Goal: Contribute content: Add original content to the website for others to see

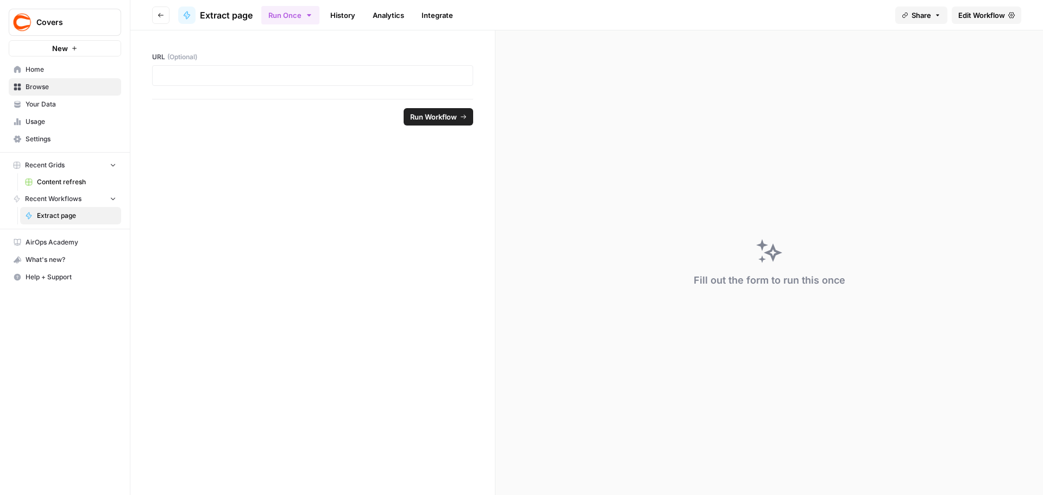
click at [58, 71] on span "Home" at bounding box center [71, 70] width 91 height 10
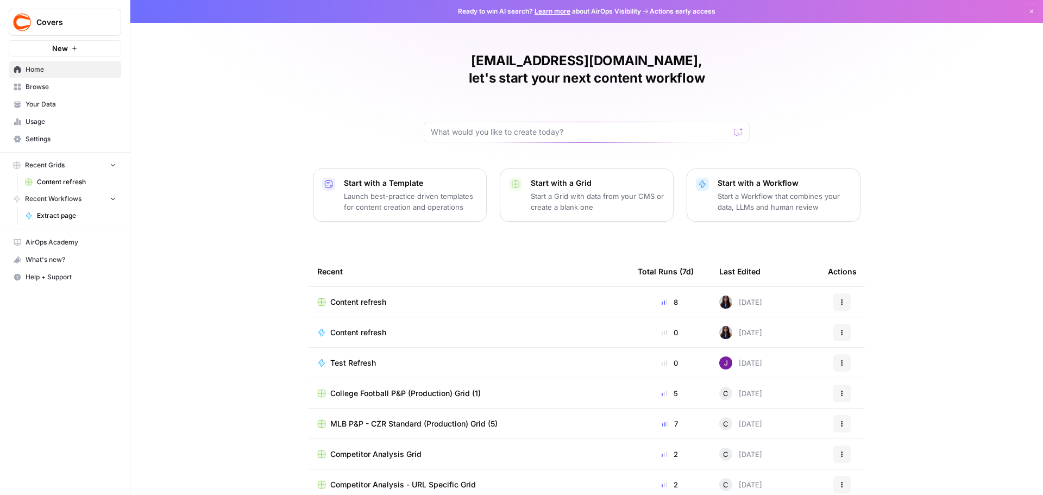
scroll to position [22, 0]
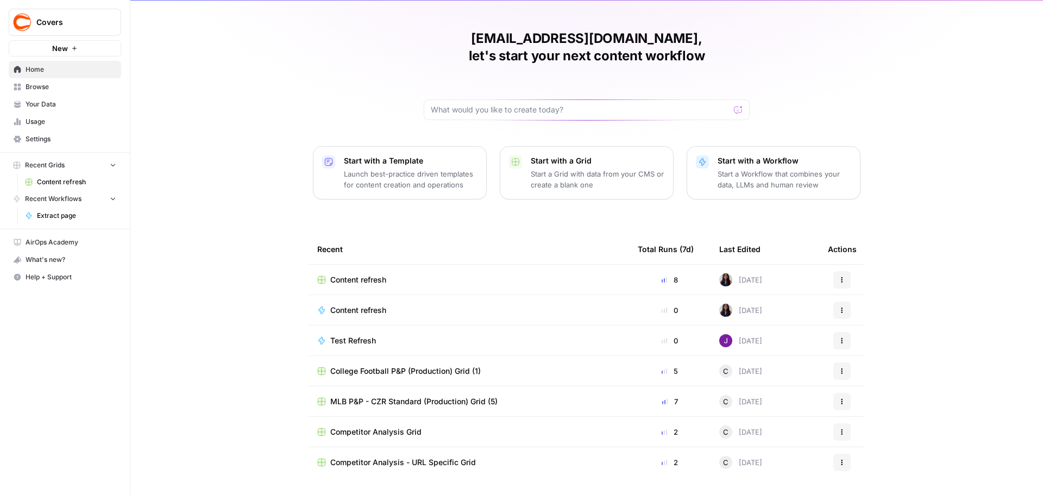
click at [445, 282] on div "Content refresh" at bounding box center [468, 279] width 303 height 11
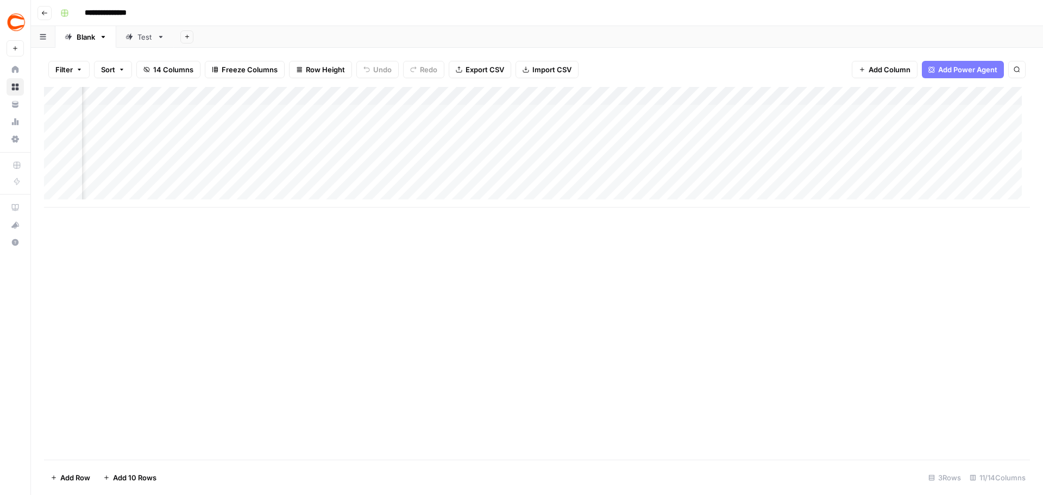
scroll to position [0, 429]
click at [950, 140] on div "Add Column" at bounding box center [537, 147] width 986 height 121
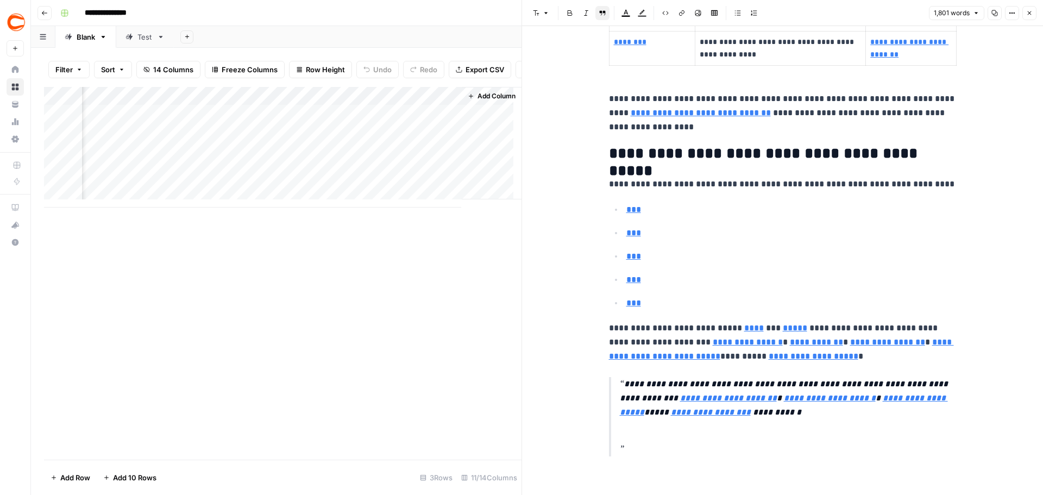
scroll to position [4787, 0]
type input "https://www.covers.com/betting/oscars-betting-sites"
type input "https://www.covers.com/betting/ufc-betting-sites"
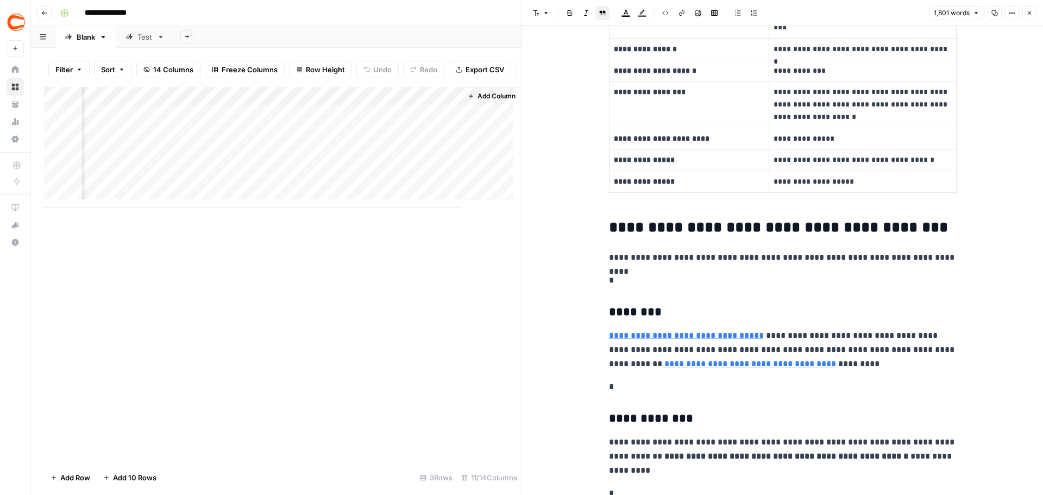
scroll to position [3266, 0]
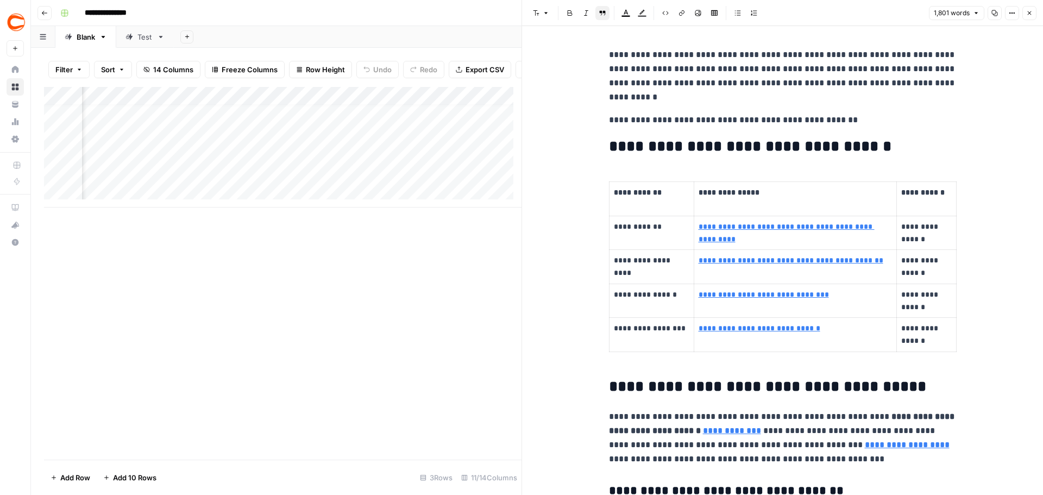
scroll to position [8, 937]
click at [44, 14] on icon "button" at bounding box center [44, 13] width 7 height 7
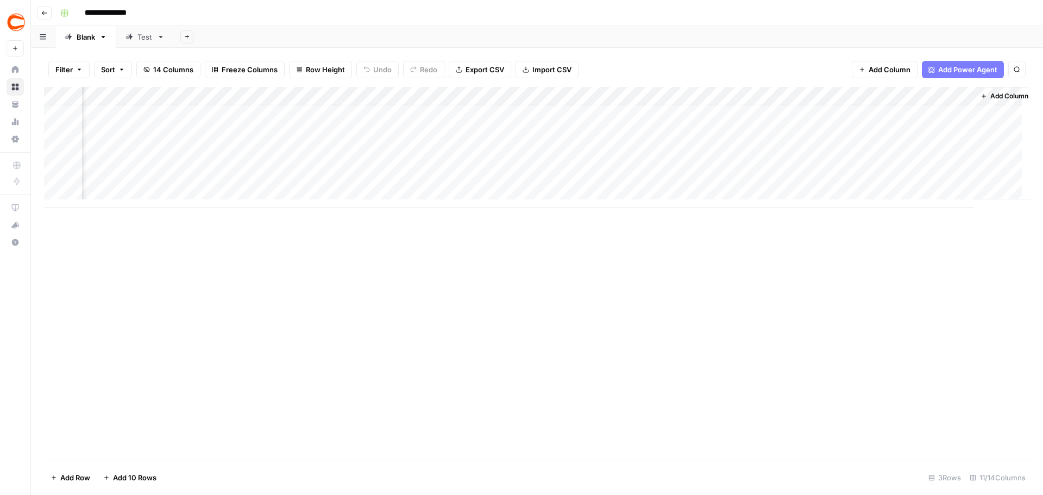
scroll to position [8, 416]
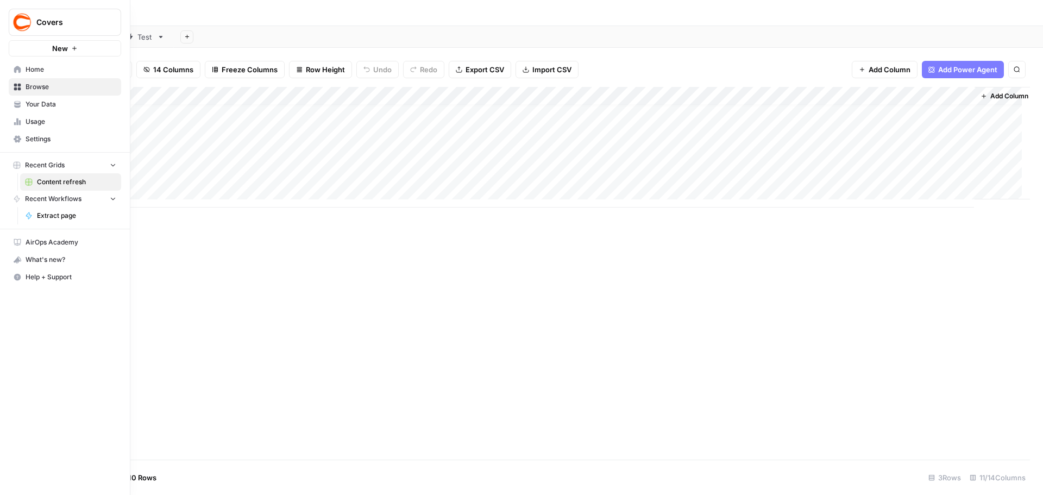
click at [25, 74] on link "Home" at bounding box center [65, 69] width 112 height 17
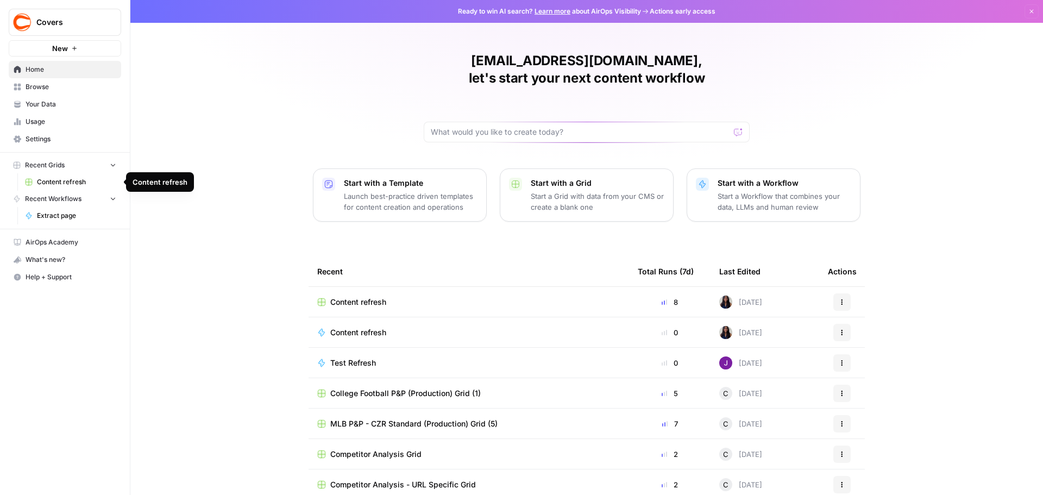
click at [63, 182] on span "Content refresh" at bounding box center [76, 182] width 79 height 10
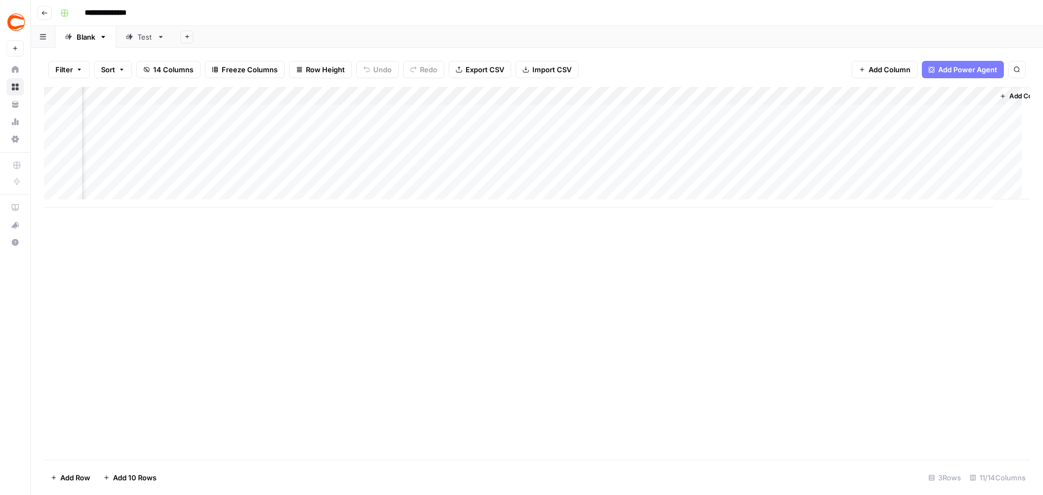
scroll to position [0, 429]
click at [953, 169] on div "Add Column" at bounding box center [537, 147] width 986 height 121
